Goal: Check status: Check status

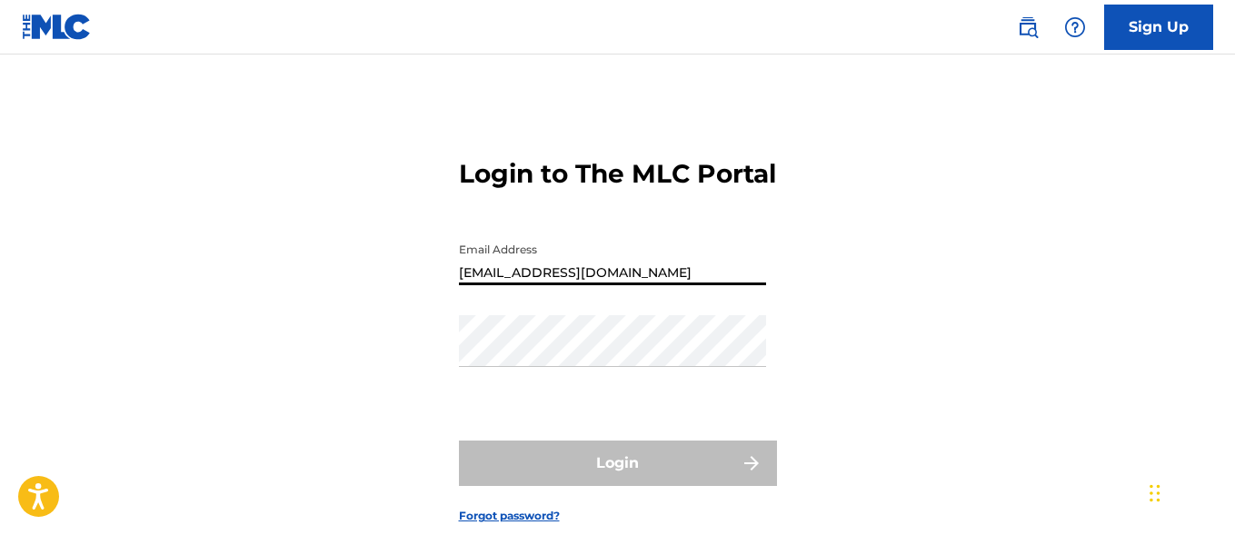
type input "[EMAIL_ADDRESS][DOMAIN_NAME]"
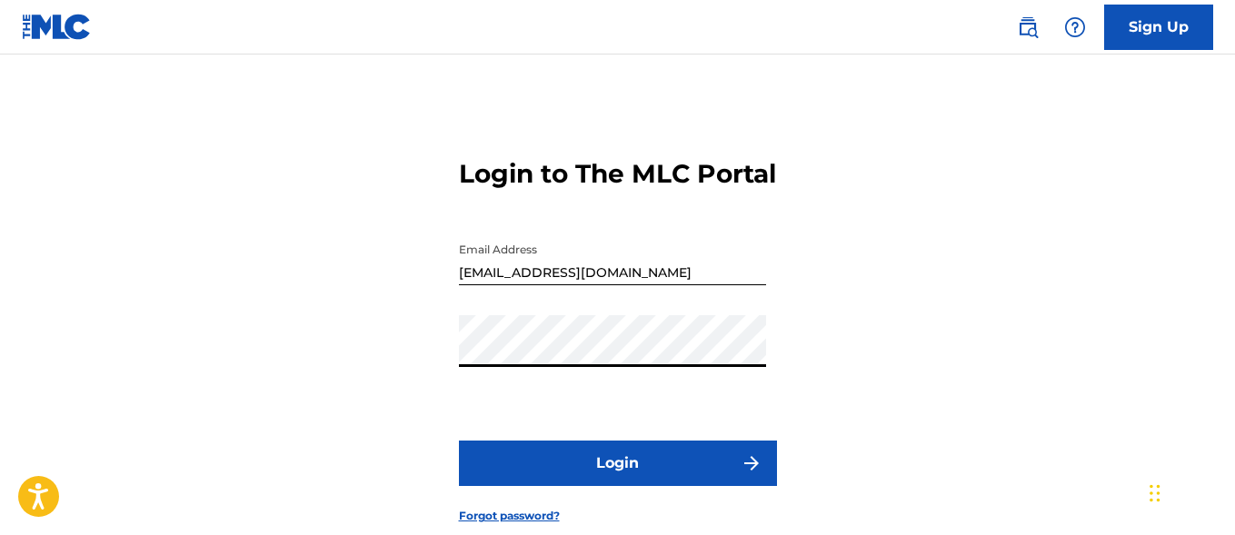
click at [617, 486] on button "Login" at bounding box center [618, 463] width 318 height 45
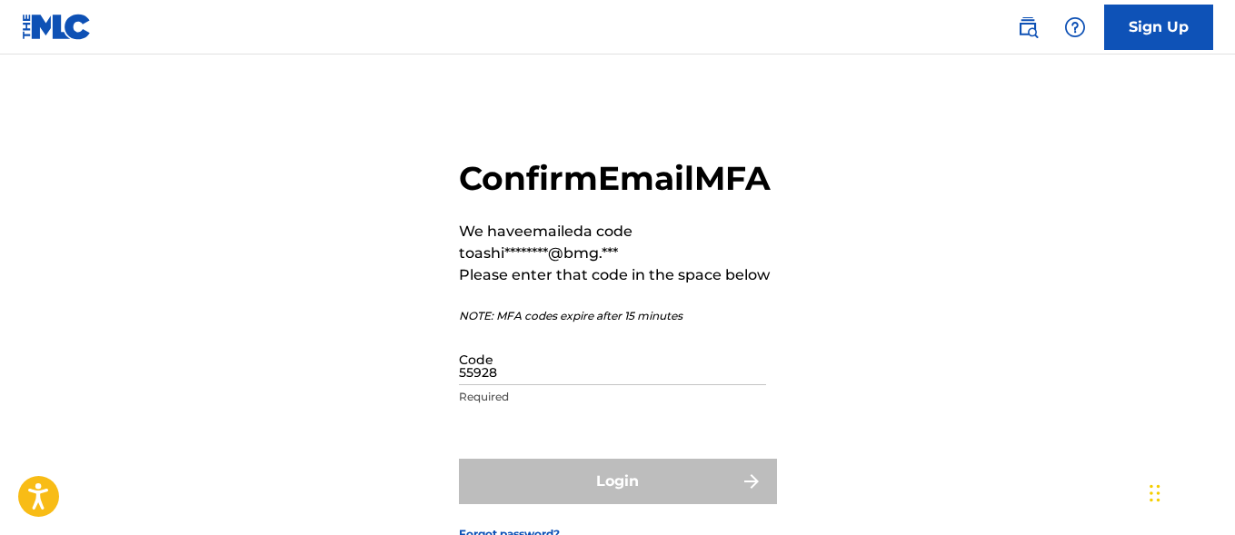
type input "559289"
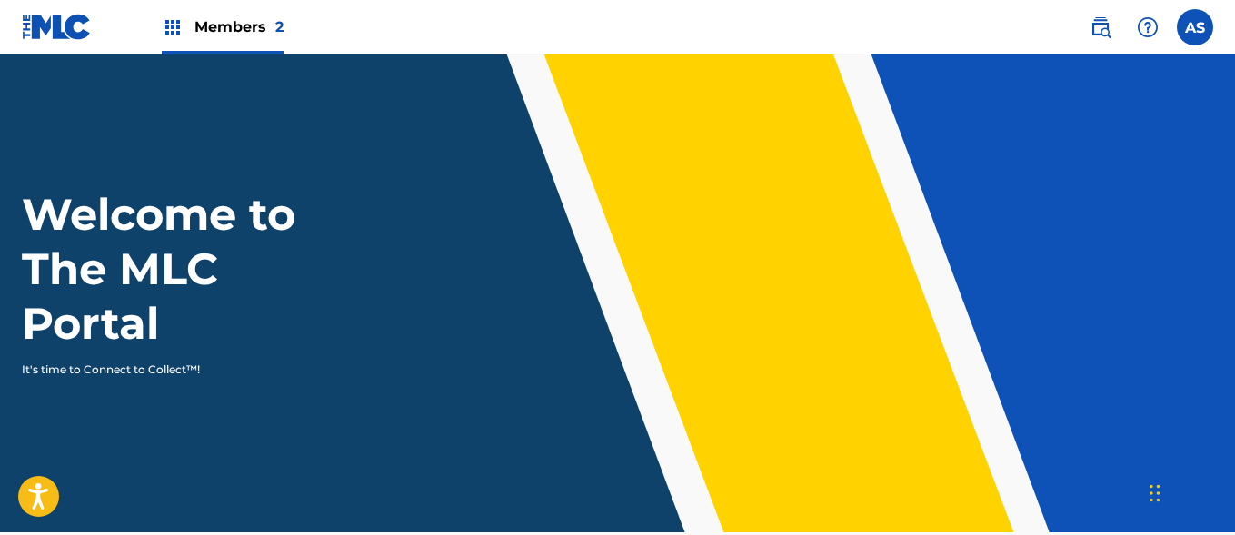
click at [173, 27] on img at bounding box center [173, 27] width 22 height 22
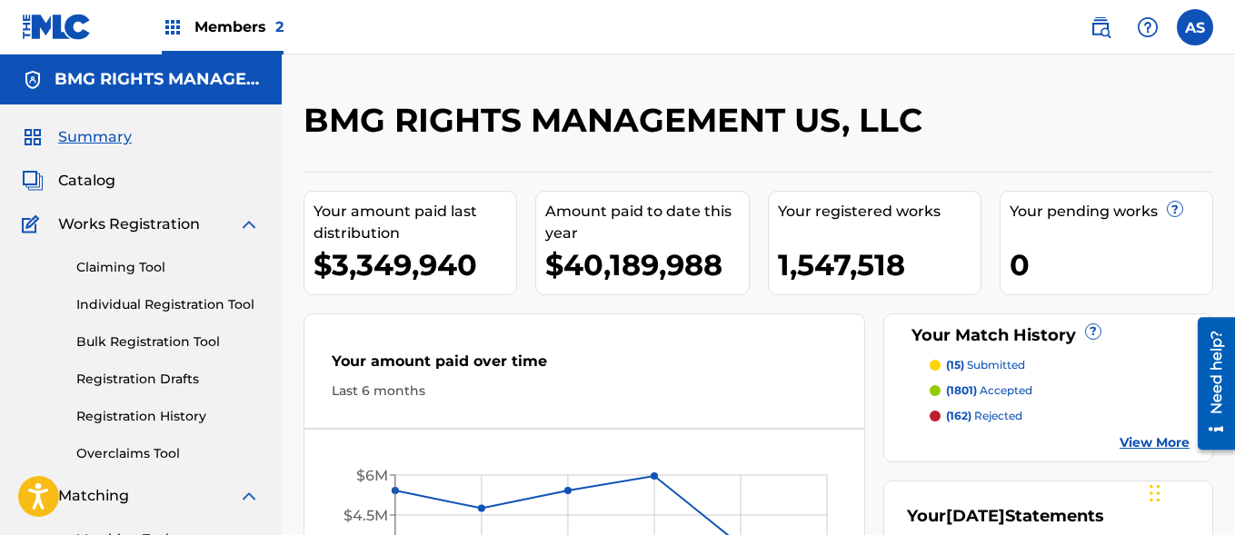
scroll to position [394, 0]
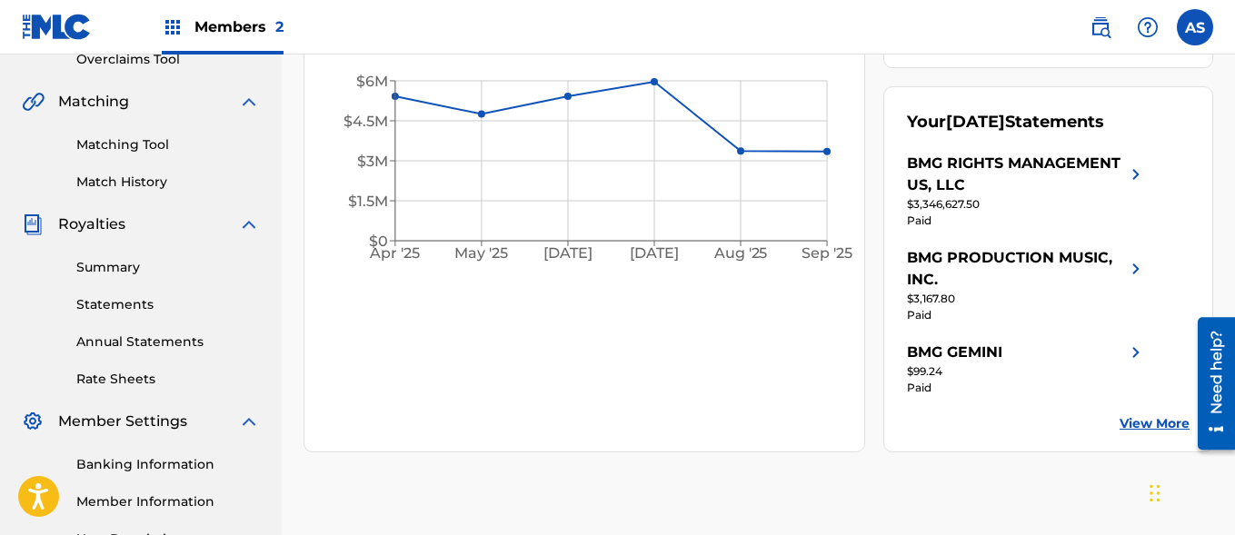
click at [168, 267] on link "Summary" at bounding box center [168, 267] width 184 height 19
